Goal: Transaction & Acquisition: Purchase product/service

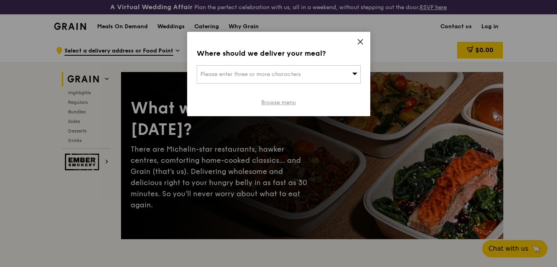
click at [284, 105] on link "Browse menu" at bounding box center [278, 103] width 35 height 8
click at [303, 75] on div "Please enter three or more characters" at bounding box center [279, 74] width 164 height 18
click at [301, 75] on input "search" at bounding box center [278, 75] width 163 height 18
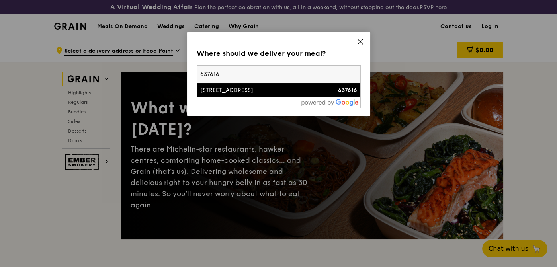
type input "637616"
click at [303, 91] on div "1 Nanyang Walk" at bounding box center [259, 90] width 118 height 8
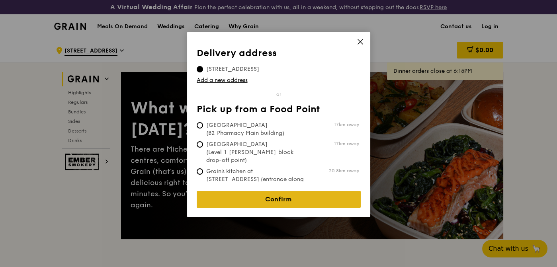
click at [291, 196] on link "Confirm" at bounding box center [279, 199] width 164 height 17
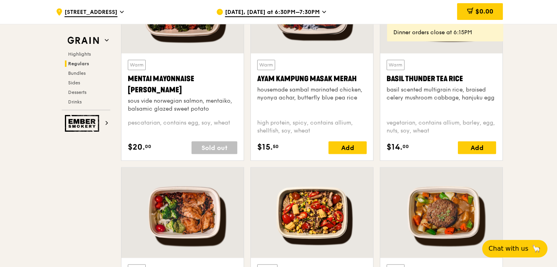
scroll to position [916, 0]
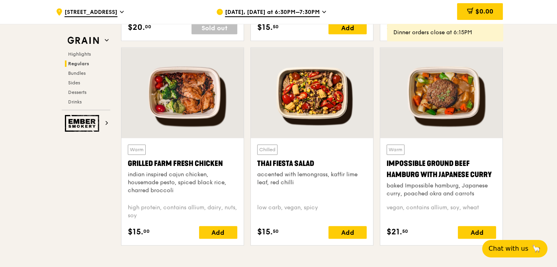
click at [324, 101] on div at bounding box center [312, 93] width 122 height 90
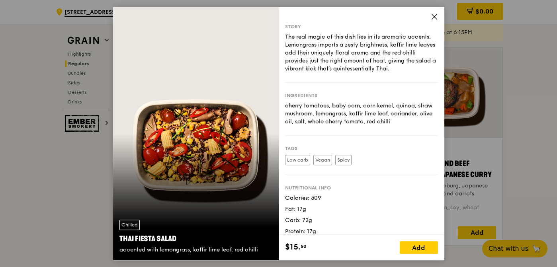
click at [435, 12] on div "Story The real magic of this dish lies in its aromatic accents. Lemongrass impa…" at bounding box center [362, 121] width 166 height 228
click at [434, 14] on icon at bounding box center [434, 16] width 7 height 7
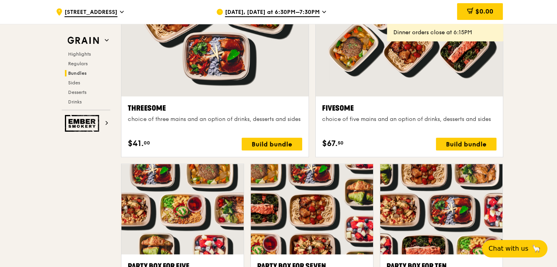
scroll to position [1553, 0]
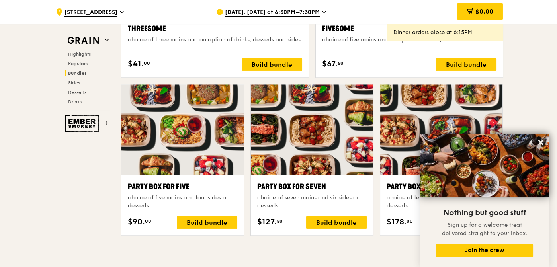
click at [554, 80] on div ".cls-1 { fill: none; stroke: #fff; stroke-linecap: round; stroke-linejoin: roun…" at bounding box center [278, 168] width 557 height 3366
click at [555, 68] on div ".cls-1 { fill: none; stroke: #fff; stroke-linecap: round; stroke-linejoin: roun…" at bounding box center [278, 168] width 557 height 3366
click at [525, 79] on div ".cls-1 { fill: none; stroke: #fff; stroke-linecap: round; stroke-linejoin: roun…" at bounding box center [278, 168] width 557 height 3366
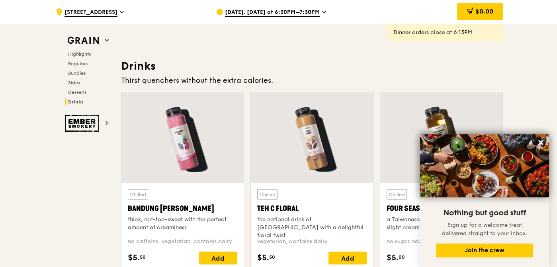
scroll to position [2867, 0]
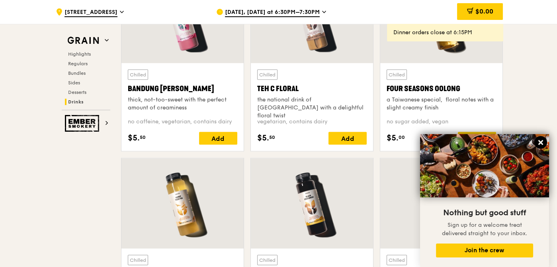
click at [542, 143] on icon at bounding box center [540, 142] width 5 height 5
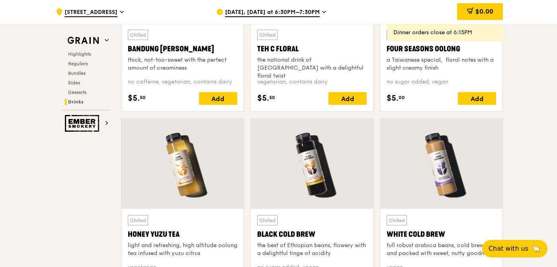
scroll to position [2947, 0]
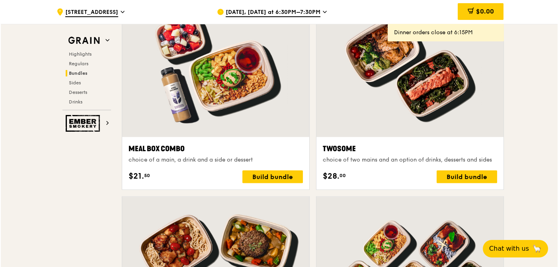
scroll to position [1195, 0]
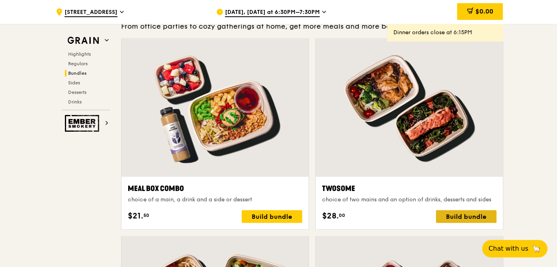
click at [464, 213] on div "Build bundle" at bounding box center [466, 216] width 61 height 13
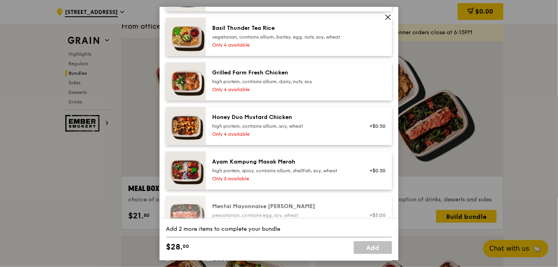
scroll to position [239, 0]
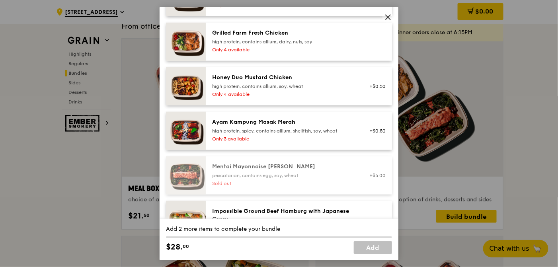
click at [391, 15] on icon at bounding box center [388, 17] width 7 height 7
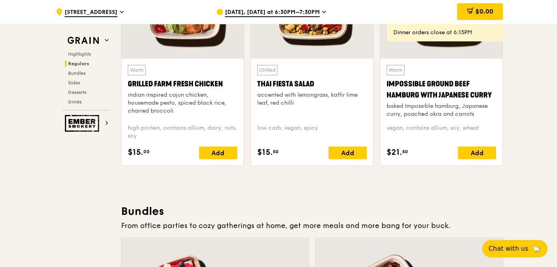
scroll to position [916, 0]
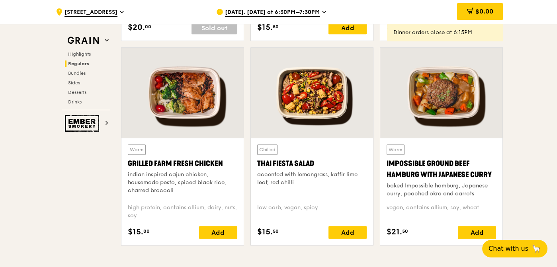
click at [200, 96] on div at bounding box center [182, 93] width 122 height 90
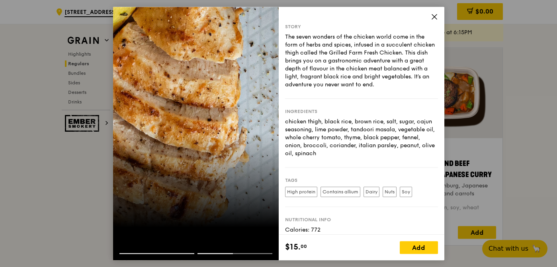
click at [434, 16] on icon at bounding box center [434, 16] width 5 height 5
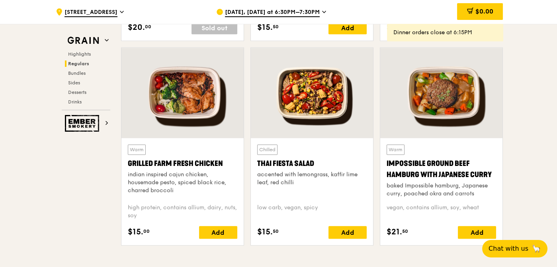
click at [325, 95] on div at bounding box center [312, 93] width 122 height 90
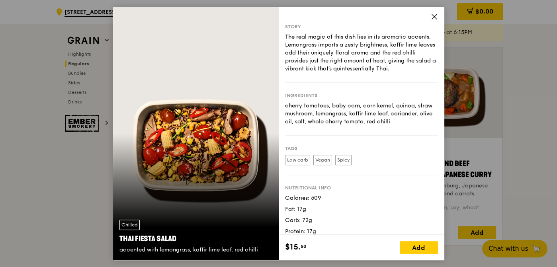
click at [434, 15] on icon at bounding box center [434, 16] width 7 height 7
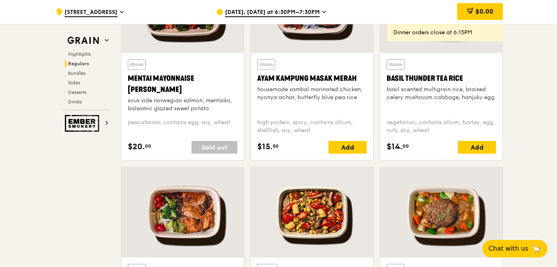
scroll to position [717, 0]
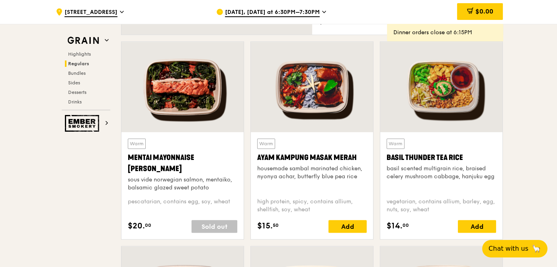
click at [460, 156] on div "Basil Thunder Tea Rice" at bounding box center [442, 157] width 110 height 11
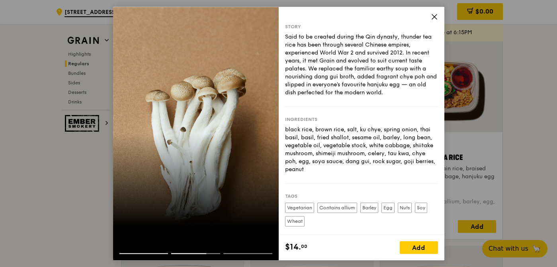
click at [431, 19] on icon at bounding box center [434, 16] width 7 height 7
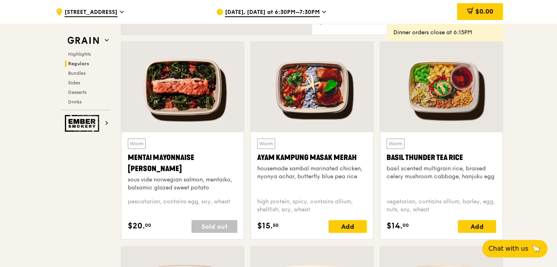
click at [315, 171] on div "housemade sambal marinated chicken, nyonya achar, butterfly blue pea rice" at bounding box center [312, 173] width 110 height 16
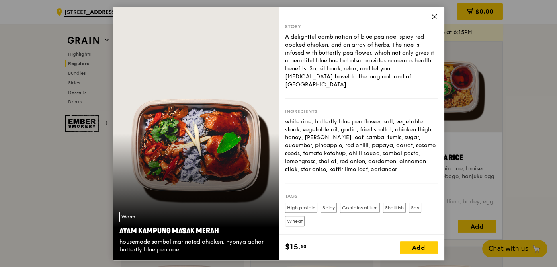
click at [433, 20] on span at bounding box center [434, 18] width 7 height 9
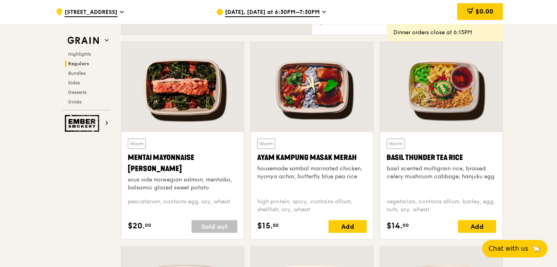
click at [207, 98] on div at bounding box center [182, 87] width 122 height 90
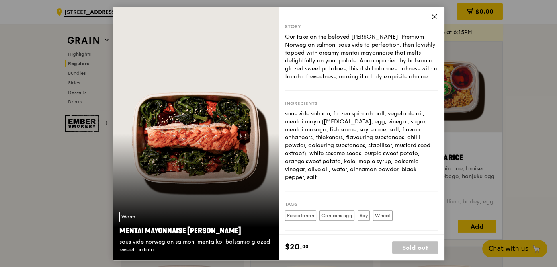
drag, startPoint x: 234, startPoint y: 230, endPoint x: 121, endPoint y: 230, distance: 113.1
click at [121, 230] on div "Mentai Mayonnaise [PERSON_NAME]" at bounding box center [195, 230] width 153 height 11
copy div "Mentai Mayonnaise [PERSON_NAME]"
click at [436, 17] on icon at bounding box center [434, 16] width 7 height 7
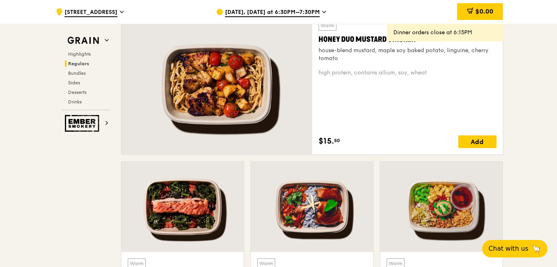
scroll to position [558, 0]
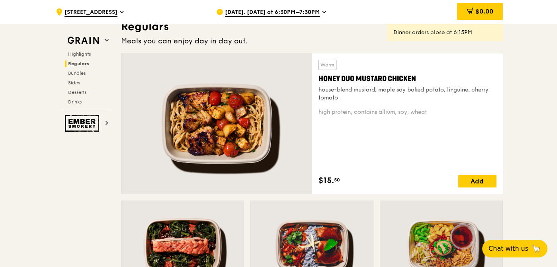
click at [377, 107] on div "Warm Honey Duo Mustard Chicken house-blend mustard, maple soy baked potato, lin…" at bounding box center [408, 124] width 178 height 128
click at [365, 113] on div "high protein, contains allium, soy, wheat" at bounding box center [408, 112] width 178 height 8
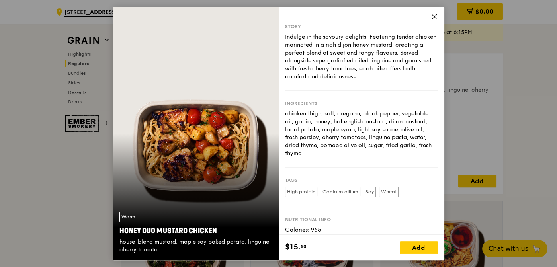
click at [436, 15] on icon at bounding box center [434, 16] width 5 height 5
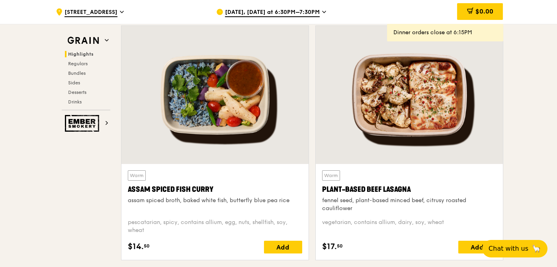
scroll to position [319, 0]
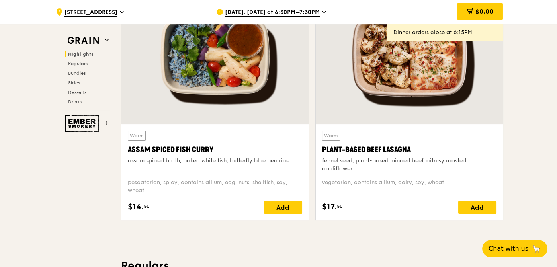
click at [446, 86] on div at bounding box center [409, 55] width 187 height 138
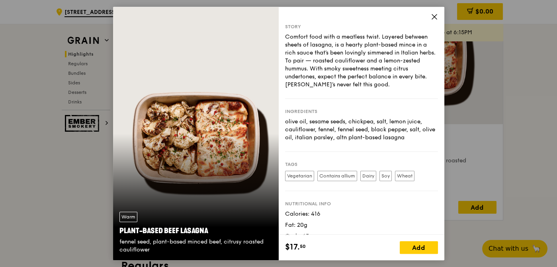
click at [434, 19] on icon at bounding box center [434, 16] width 7 height 7
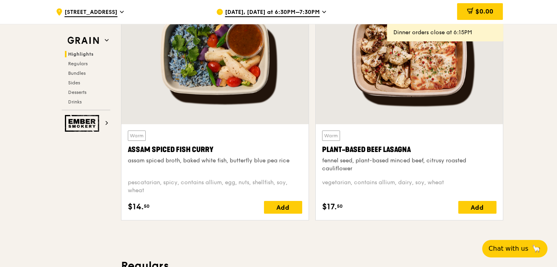
scroll to position [279, 0]
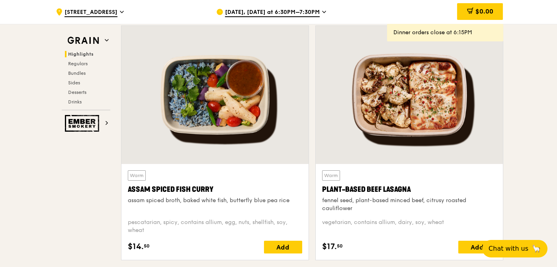
click at [275, 133] on div at bounding box center [214, 95] width 187 height 138
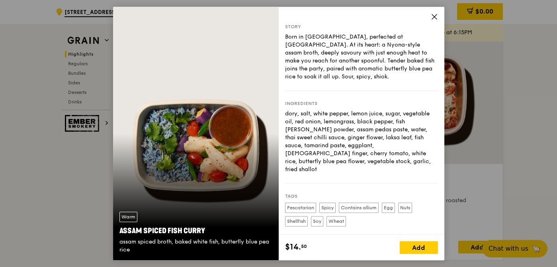
click at [436, 12] on div "Story Born in Southeast Asia, perfected at Grain. At its heart: a Nyona-style a…" at bounding box center [362, 121] width 166 height 228
click at [433, 16] on icon at bounding box center [434, 16] width 7 height 7
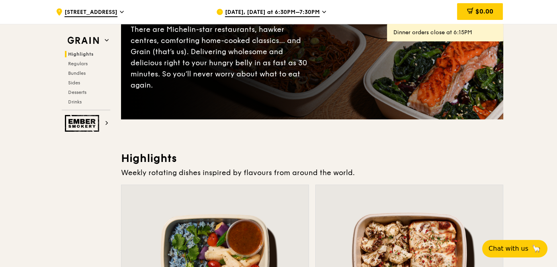
scroll to position [40, 0]
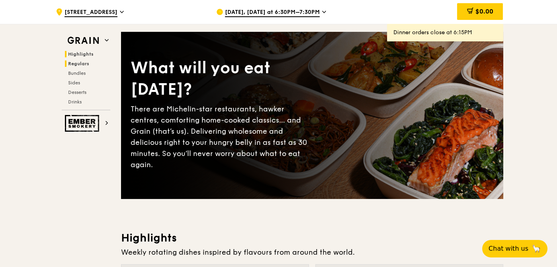
click at [84, 64] on span "Regulars" at bounding box center [78, 64] width 21 height 6
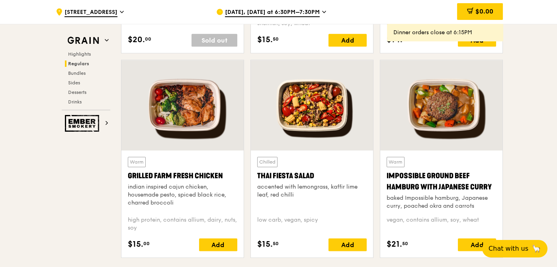
scroll to position [863, 0]
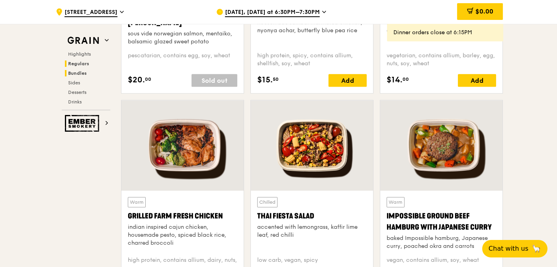
click at [82, 74] on span "Bundles" at bounding box center [77, 73] width 19 height 6
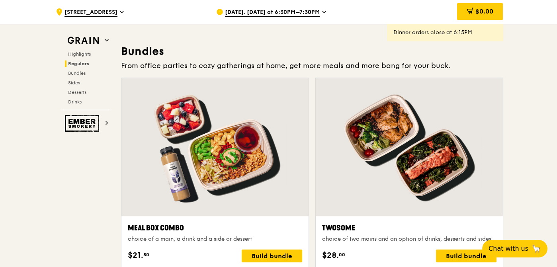
scroll to position [1167, 0]
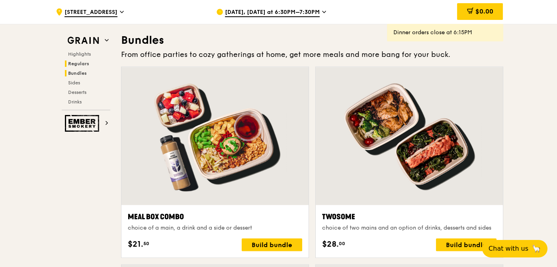
click at [85, 71] on span "Bundles" at bounding box center [77, 73] width 19 height 6
drag, startPoint x: 85, startPoint y: 71, endPoint x: 78, endPoint y: 73, distance: 6.8
click at [78, 73] on span "Bundles" at bounding box center [77, 73] width 19 height 6
drag, startPoint x: 78, startPoint y: 73, endPoint x: 73, endPoint y: 72, distance: 5.4
click at [73, 72] on span "Bundles" at bounding box center [77, 73] width 19 height 6
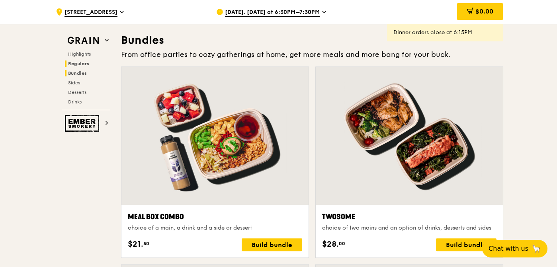
click at [74, 70] on span "Bundles" at bounding box center [77, 73] width 19 height 6
click at [86, 72] on span "Bundles" at bounding box center [77, 73] width 19 height 6
click at [74, 80] on span "Sides" at bounding box center [74, 83] width 13 height 6
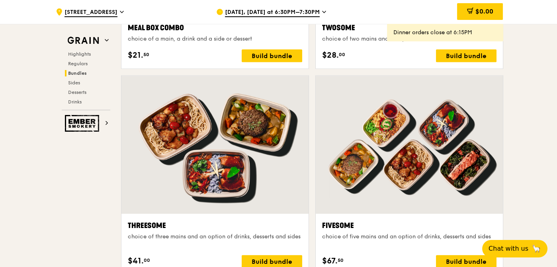
scroll to position [1236, 0]
